Goal: Information Seeking & Learning: Learn about a topic

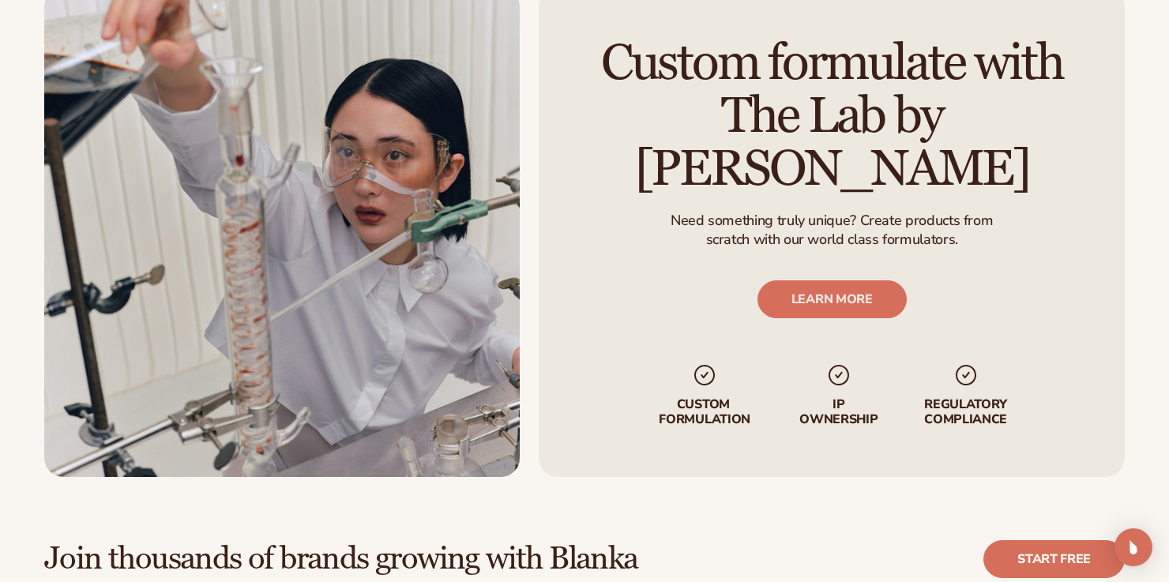
scroll to position [3762, 0]
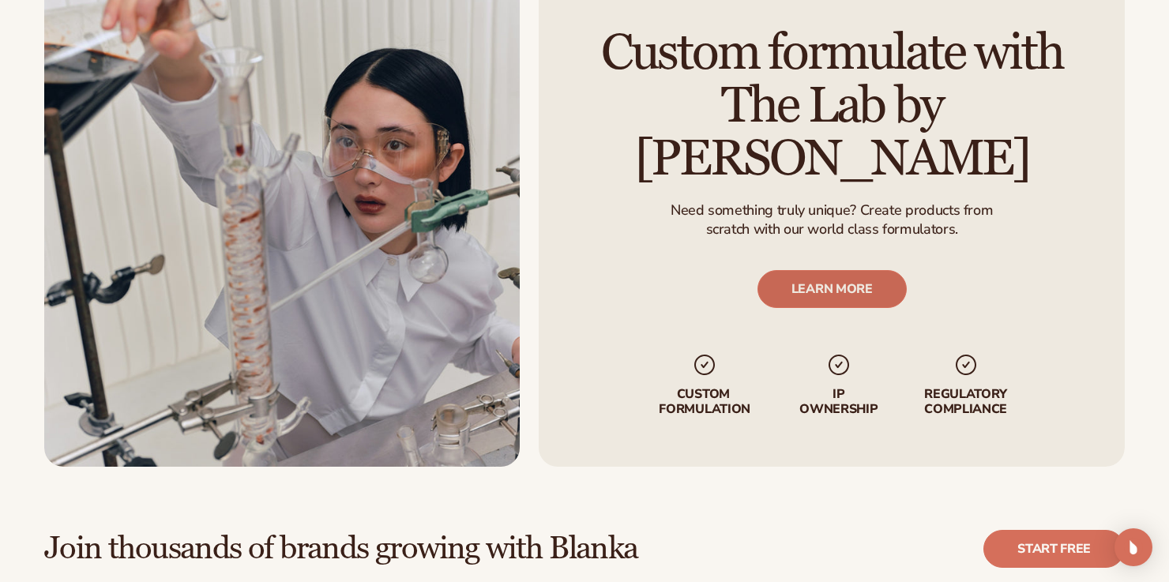
click at [872, 270] on link "LEARN MORE" at bounding box center [830, 289] width 149 height 38
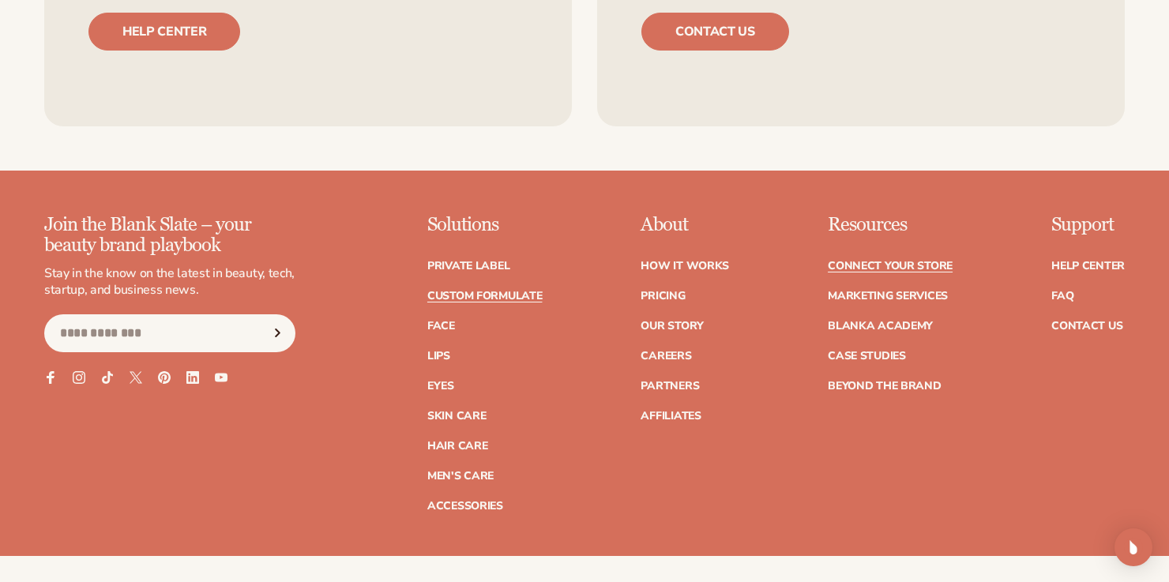
scroll to position [2189, 0]
click at [1064, 295] on link "FAQ" at bounding box center [1062, 296] width 22 height 11
click at [673, 415] on link "Affiliates" at bounding box center [670, 416] width 60 height 11
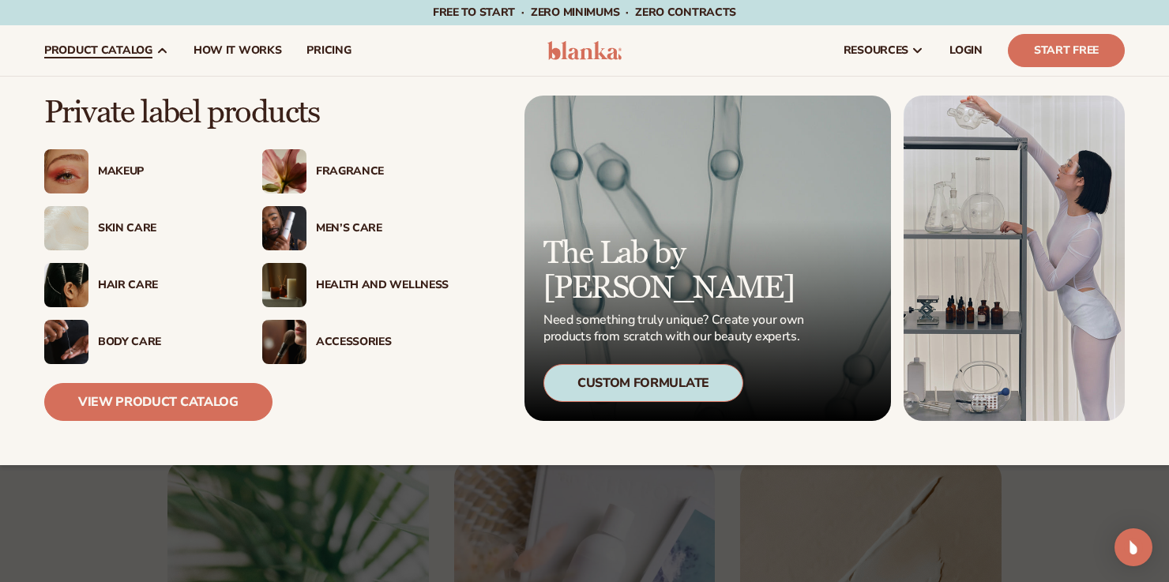
click at [646, 386] on div "Custom Formulate" at bounding box center [643, 383] width 200 height 38
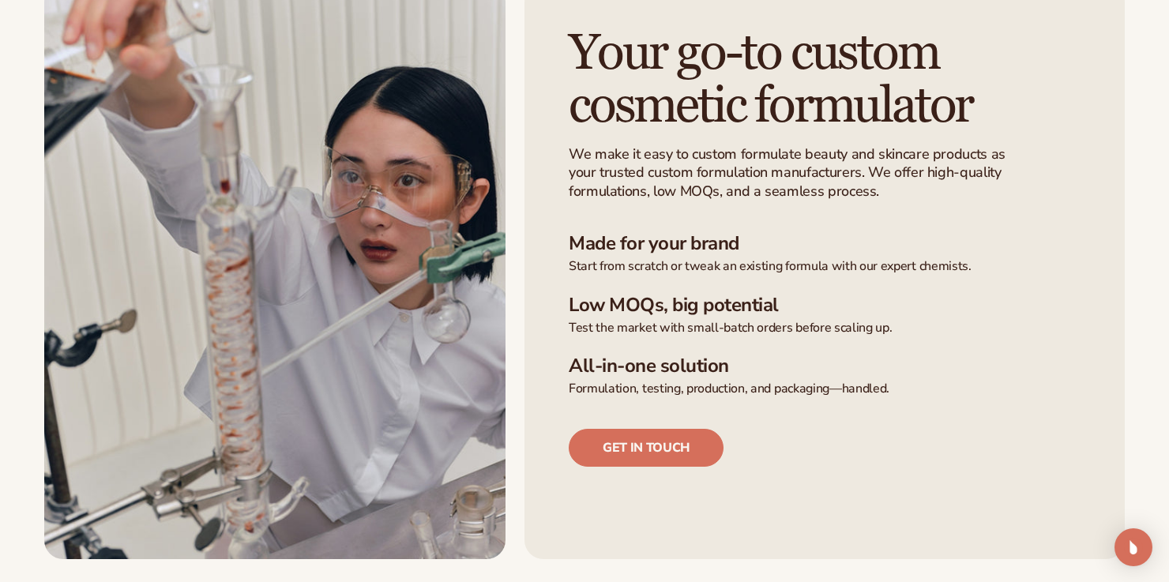
scroll to position [409, 0]
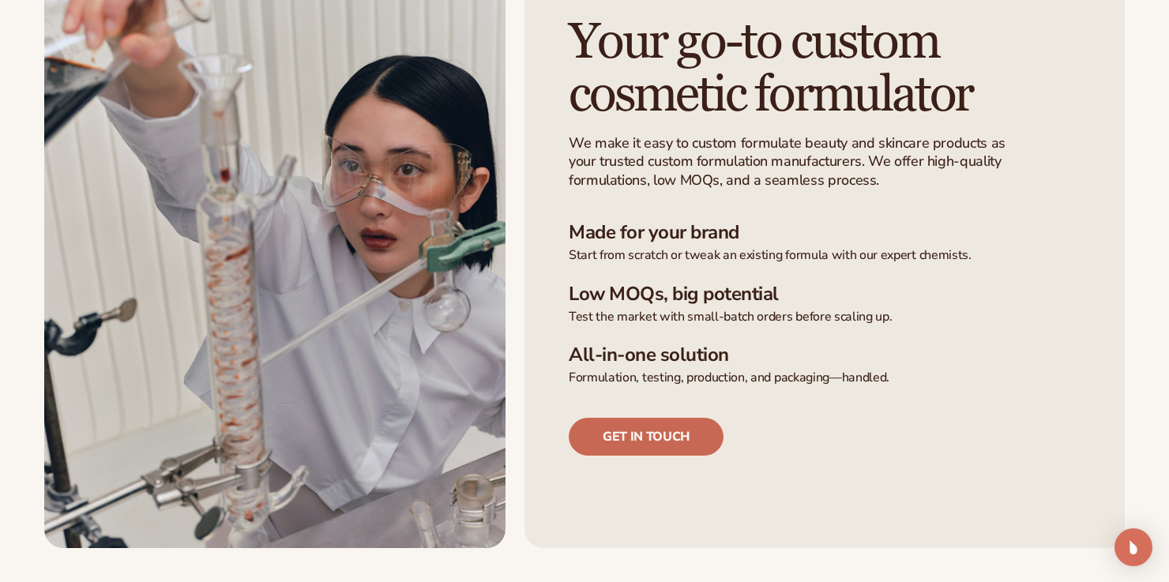
click at [639, 432] on link "Get in touch" at bounding box center [645, 437] width 155 height 38
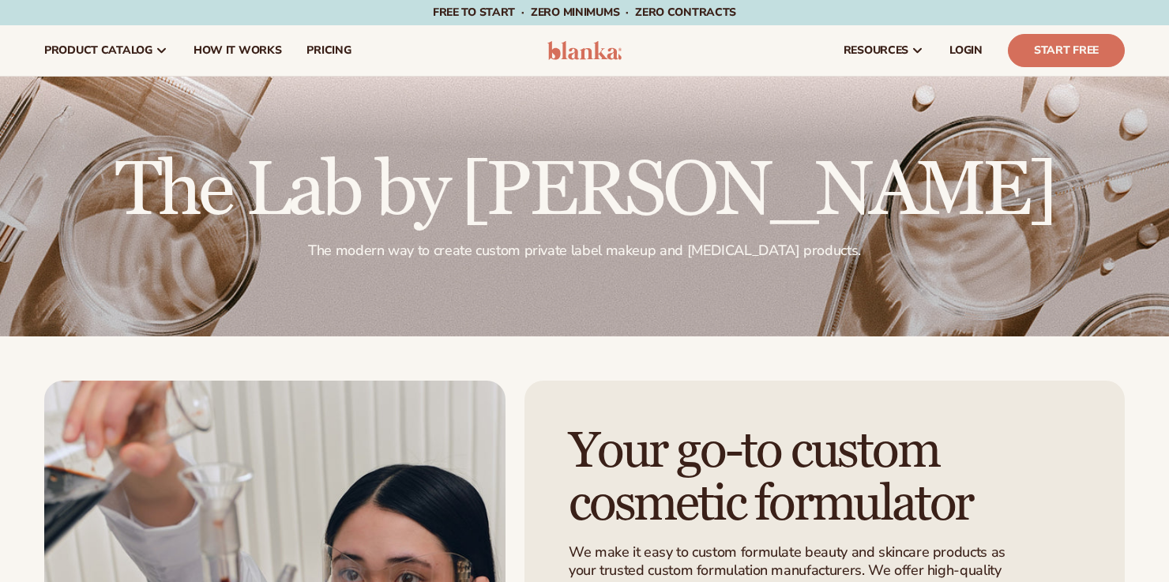
scroll to position [409, 0]
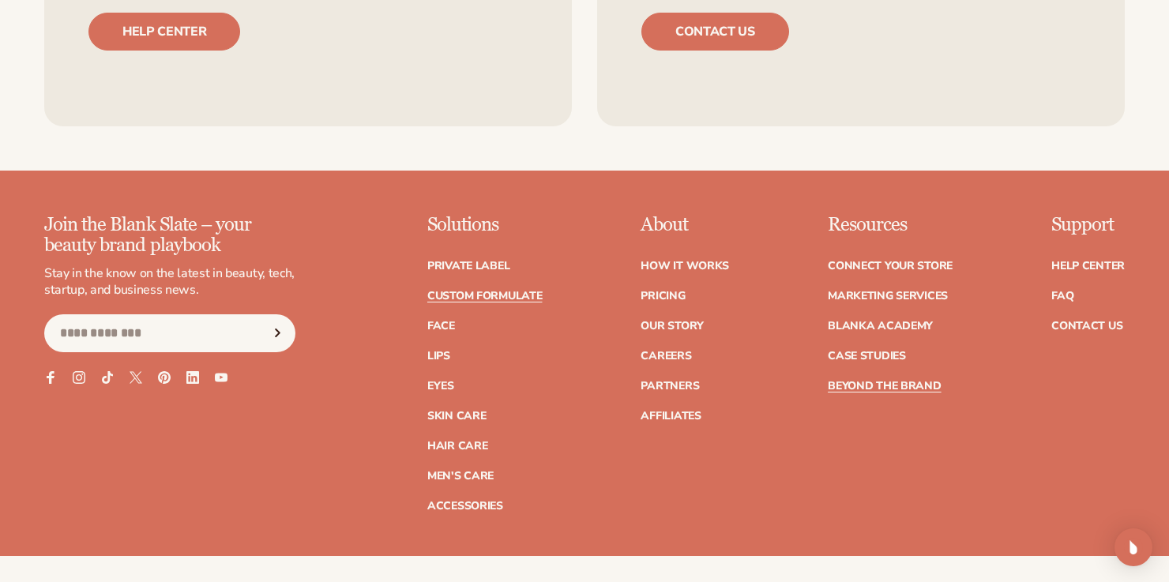
click at [888, 385] on link "Beyond the brand" at bounding box center [884, 386] width 114 height 11
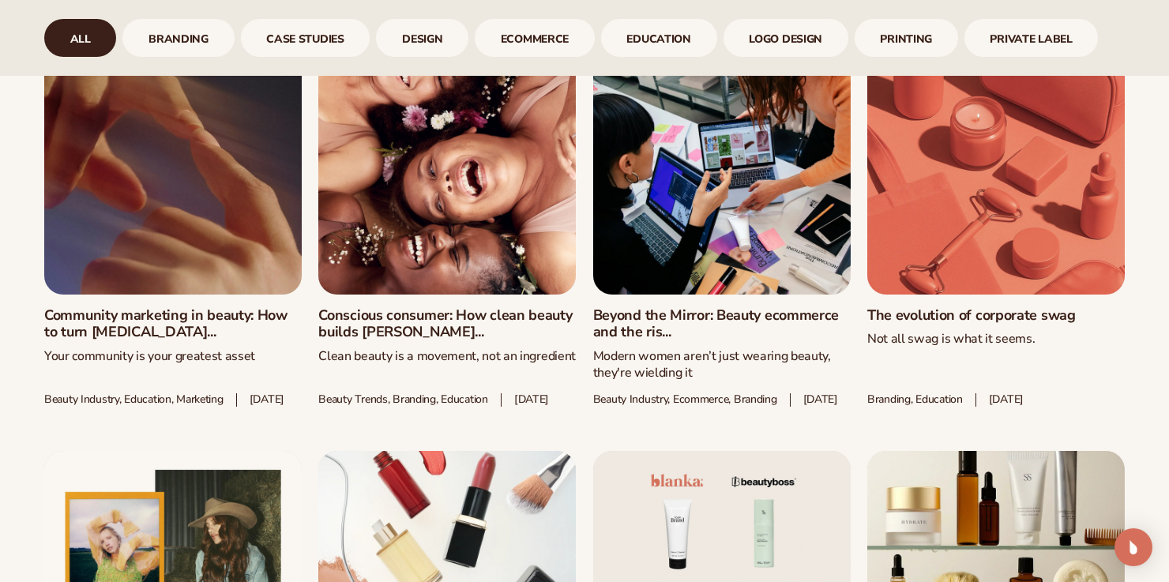
scroll to position [884, 0]
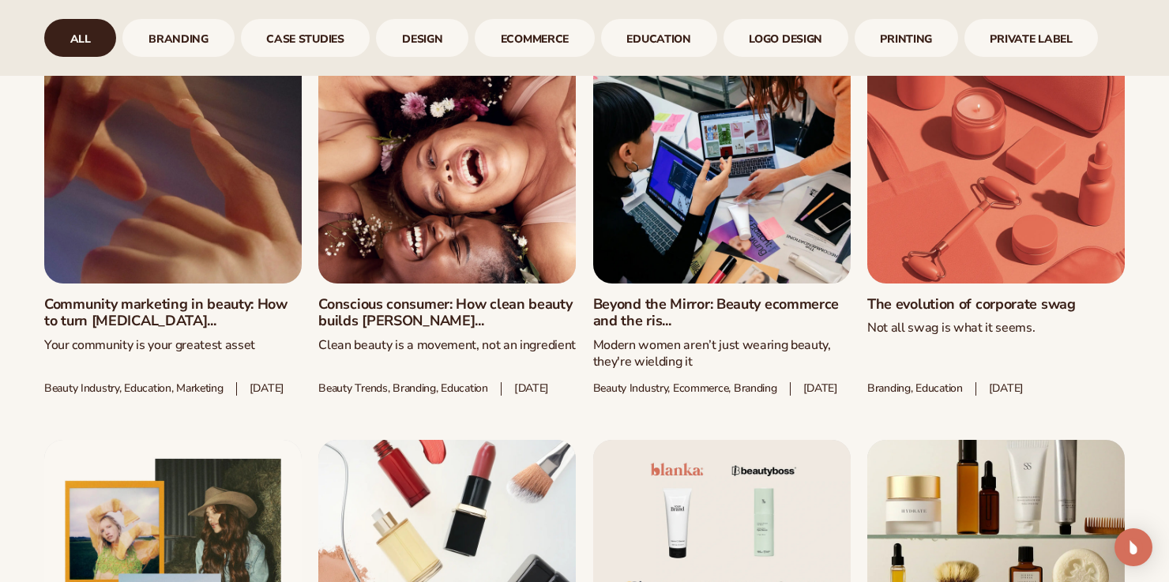
click at [385, 309] on link "Conscious consumer: How clean beauty builds [PERSON_NAME]..." at bounding box center [446, 313] width 257 height 34
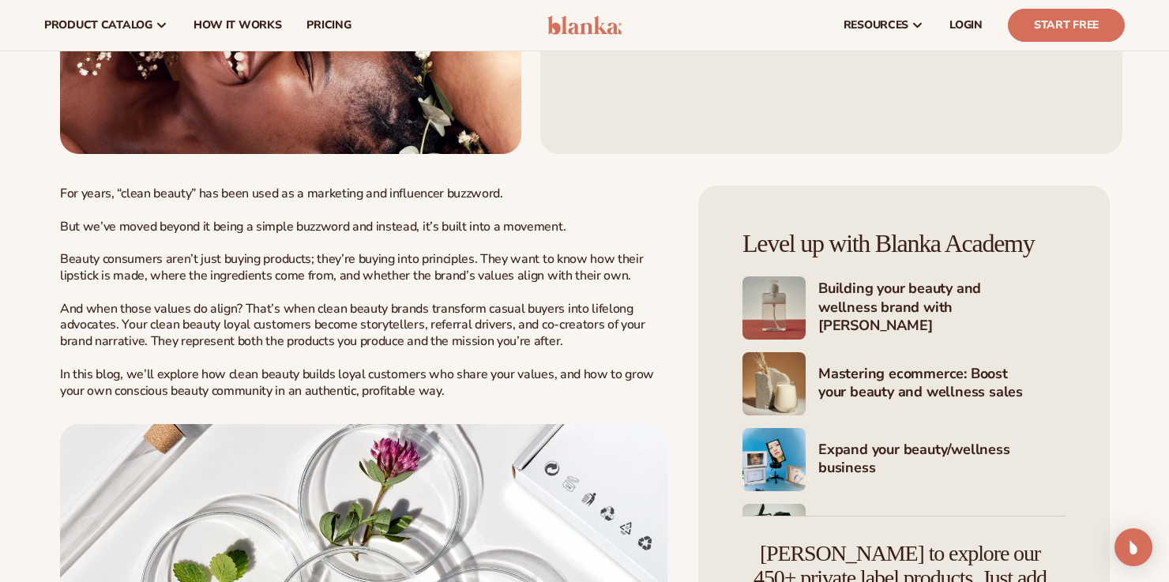
scroll to position [443, 0]
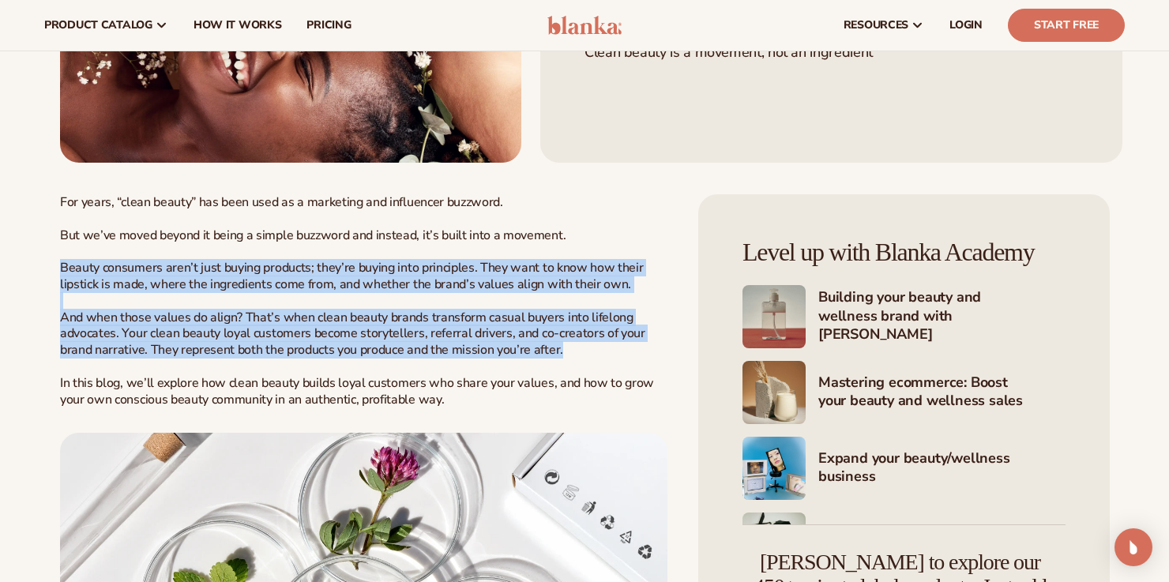
drag, startPoint x: 59, startPoint y: 317, endPoint x: 567, endPoint y: 392, distance: 513.2
copy p "Beauty consumers aren’t just buying products; they’re buying into principles. T…"
